Goal: Check status: Verify the current state of an ongoing process or item

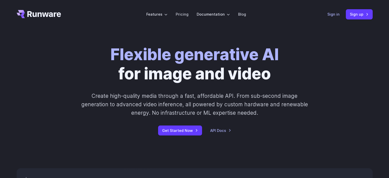
click at [331, 15] on link "Sign in" at bounding box center [333, 14] width 12 height 6
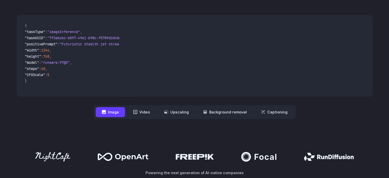
scroll to position [153, 0]
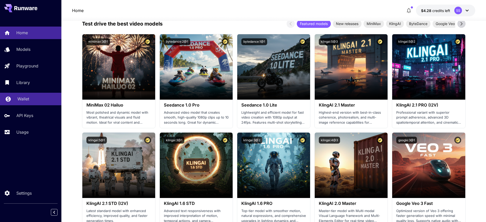
scroll to position [64, 0]
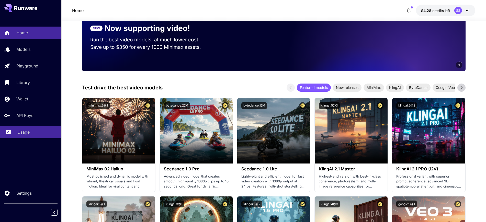
click at [24, 131] on p "Usage" at bounding box center [23, 132] width 12 height 6
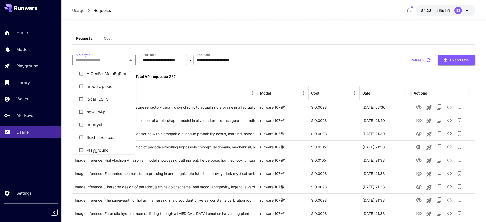
click at [116, 62] on input "API Keys   *" at bounding box center [100, 59] width 52 height 7
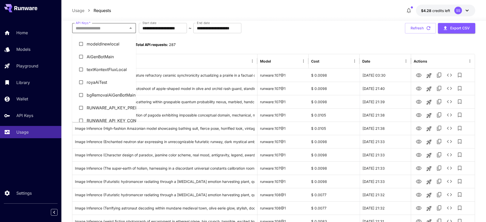
scroll to position [113, 0]
click at [110, 69] on li "AiGenBotMain" at bounding box center [104, 69] width 64 height 13
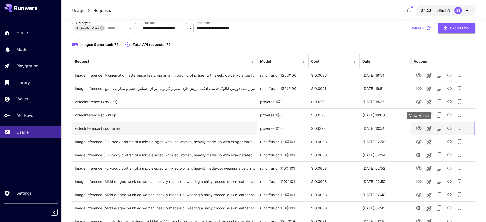
click at [420, 129] on icon "View Video" at bounding box center [419, 128] width 6 height 4
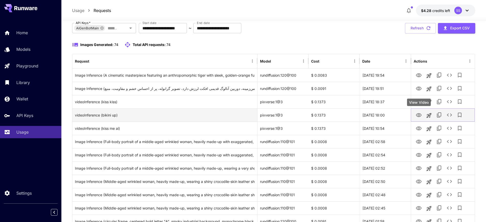
drag, startPoint x: 418, startPoint y: 116, endPoint x: 408, endPoint y: 112, distance: 10.6
click at [418, 116] on icon "View Video" at bounding box center [419, 115] width 6 height 4
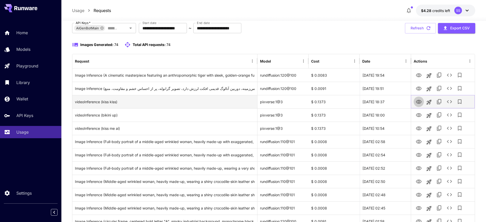
click at [417, 102] on icon "View Video" at bounding box center [418, 102] width 6 height 6
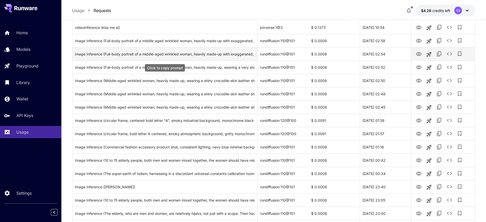
scroll to position [192, 0]
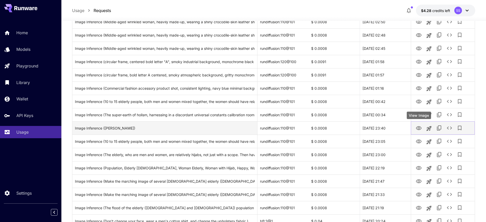
click at [417, 129] on icon "View Image" at bounding box center [419, 128] width 6 height 4
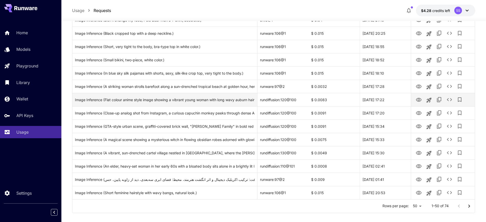
scroll to position [572, 0]
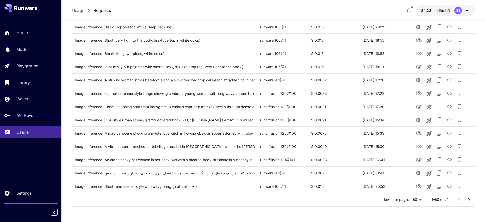
click at [468, 200] on icon "Go to next page" at bounding box center [469, 200] width 6 height 6
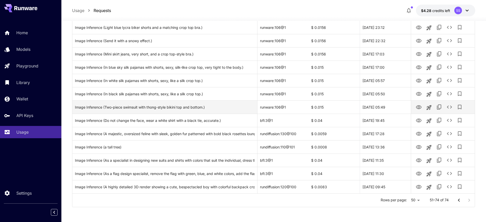
scroll to position [226, 0]
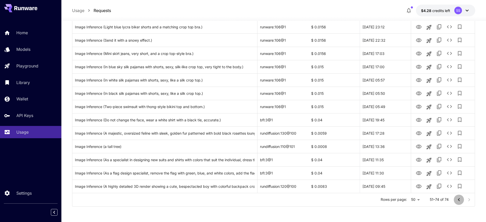
click at [457, 199] on icon "Go to previous page" at bounding box center [458, 200] width 6 height 6
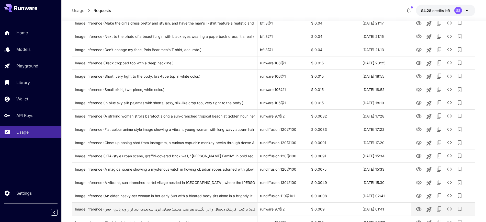
scroll to position [572, 0]
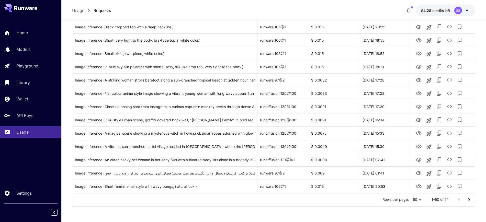
click at [470, 197] on icon "Go to next page" at bounding box center [469, 200] width 6 height 6
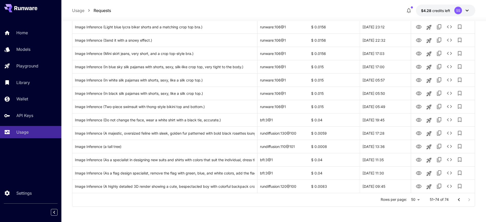
scroll to position [226, 0]
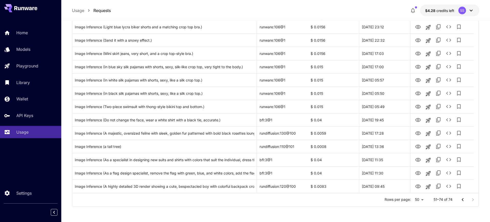
click at [415, 210] on li "100" at bounding box center [414, 211] width 15 height 9
type input "***"
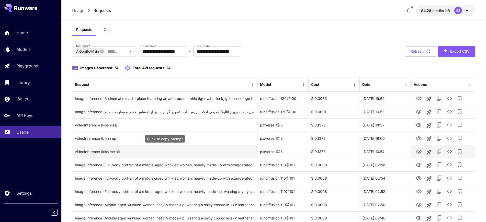
scroll to position [0, 0]
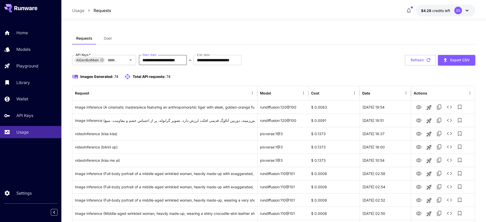
click at [167, 61] on input "**********" at bounding box center [163, 60] width 48 height 10
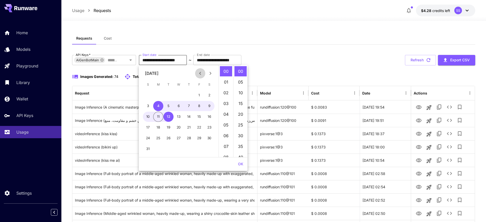
click at [201, 75] on icon "Previous month" at bounding box center [200, 73] width 6 height 6
click at [201, 76] on icon "Previous month" at bounding box center [200, 73] width 6 height 6
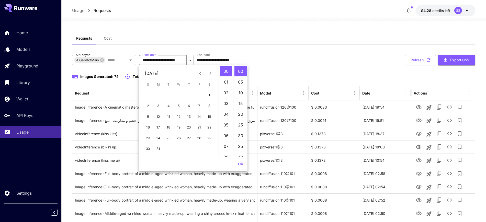
click at [201, 76] on icon "Previous month" at bounding box center [200, 73] width 6 height 6
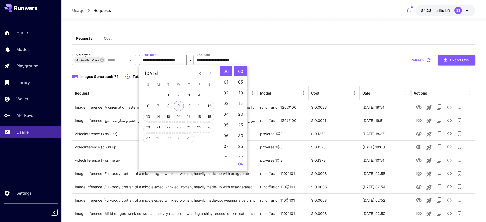
click at [179, 110] on button "9" at bounding box center [178, 106] width 10 height 10
type input "**********"
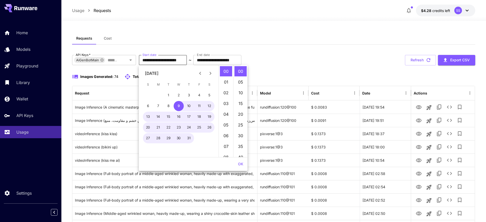
click at [241, 163] on button "OK" at bounding box center [240, 163] width 9 height 9
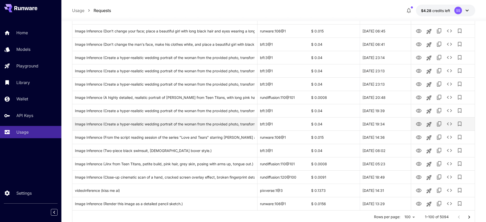
scroll to position [1236, 0]
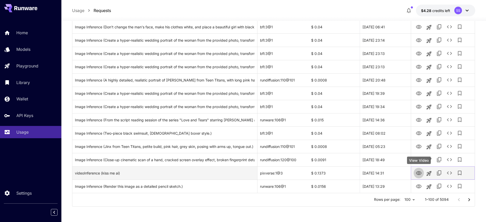
click at [420, 172] on icon "View Video" at bounding box center [419, 173] width 6 height 4
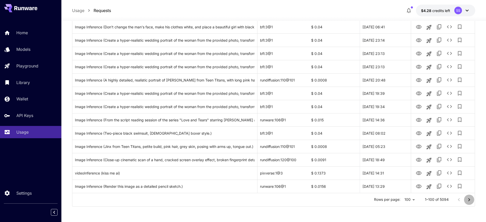
click at [467, 199] on icon "Go to next page" at bounding box center [469, 200] width 6 height 6
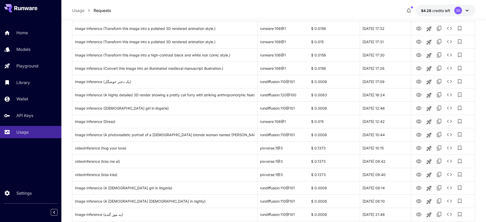
scroll to position [246, 0]
